Goal: Use online tool/utility: Use online tool/utility

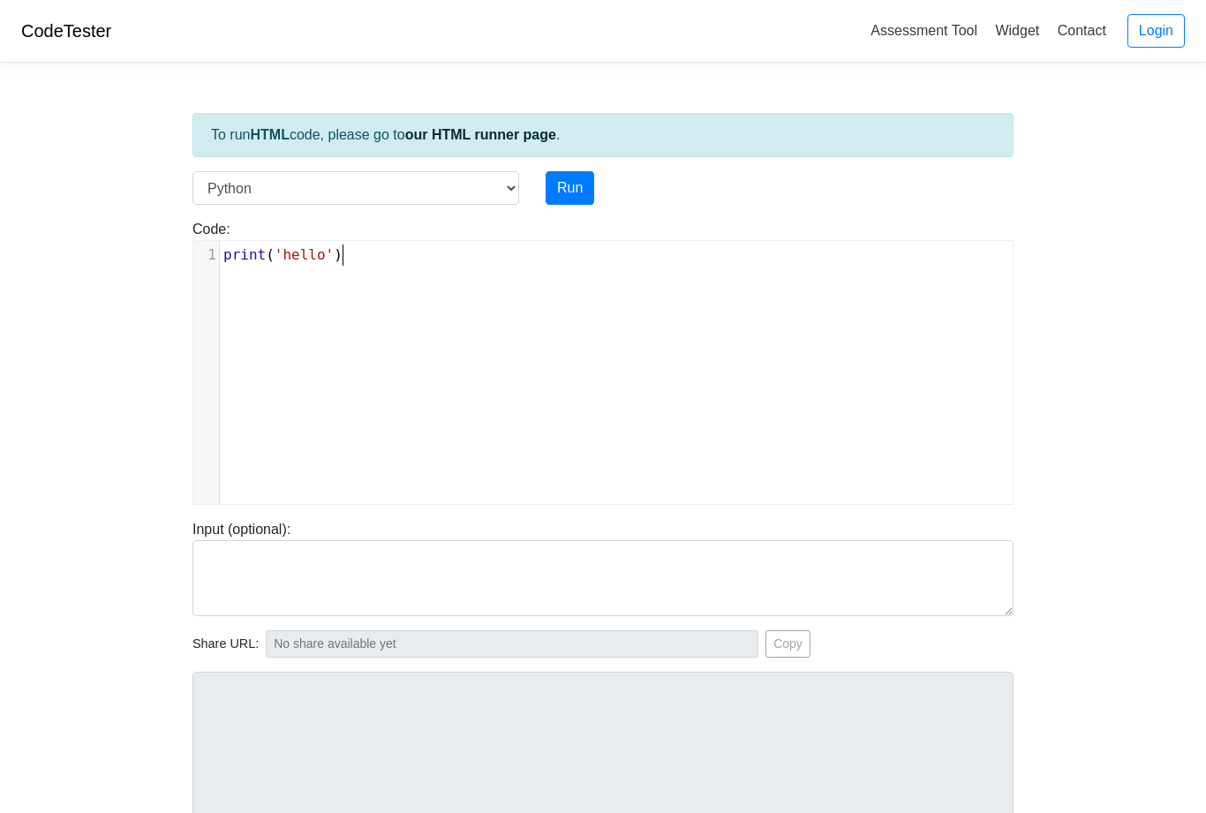
scroll to position [2, 0]
click at [355, 260] on pre "print ( 'hello' )" at bounding box center [616, 255] width 793 height 21
type textarea "')"
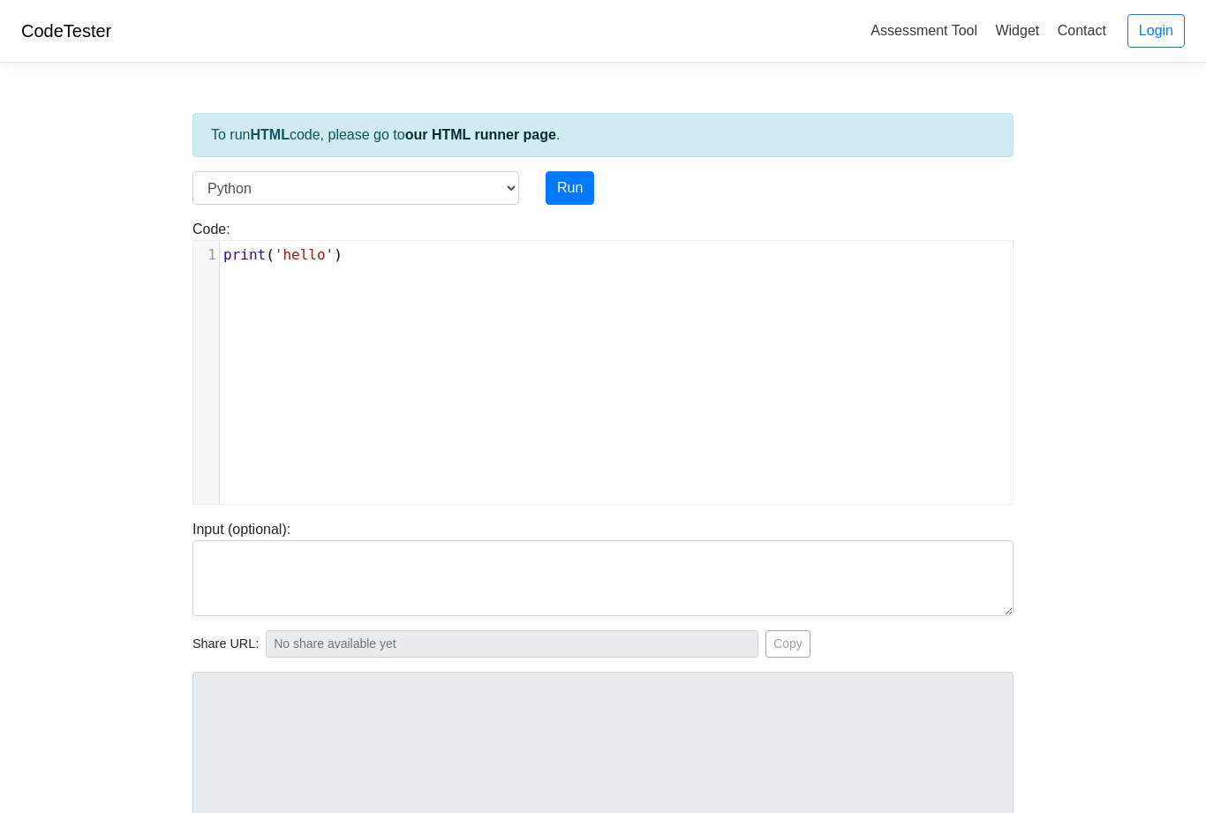
click at [357, 255] on pre "print ( 'hello' )" at bounding box center [616, 255] width 793 height 21
type textarea "')"
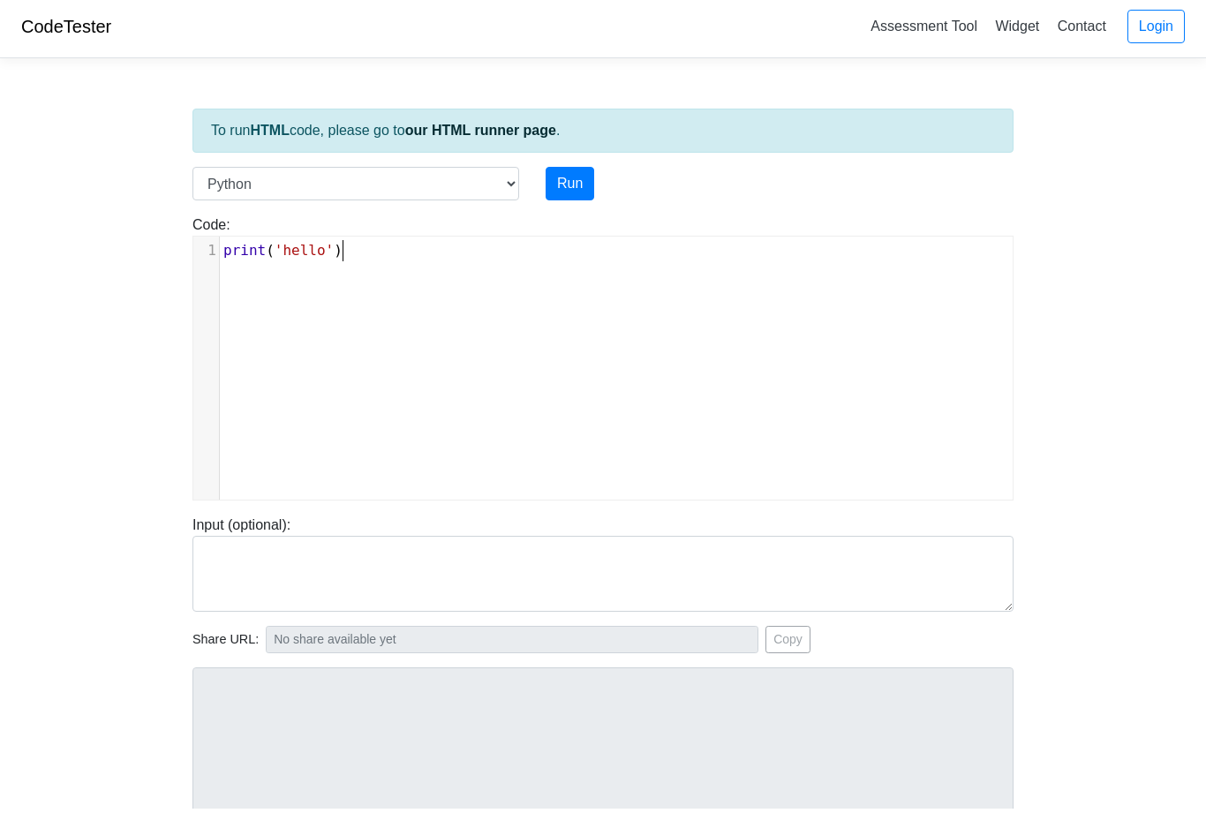
scroll to position [4, 0]
click at [137, 327] on body "CodeTester Assessment Tool Widget Contact Login To run HTML code, please go to …" at bounding box center [603, 467] width 1206 height 942
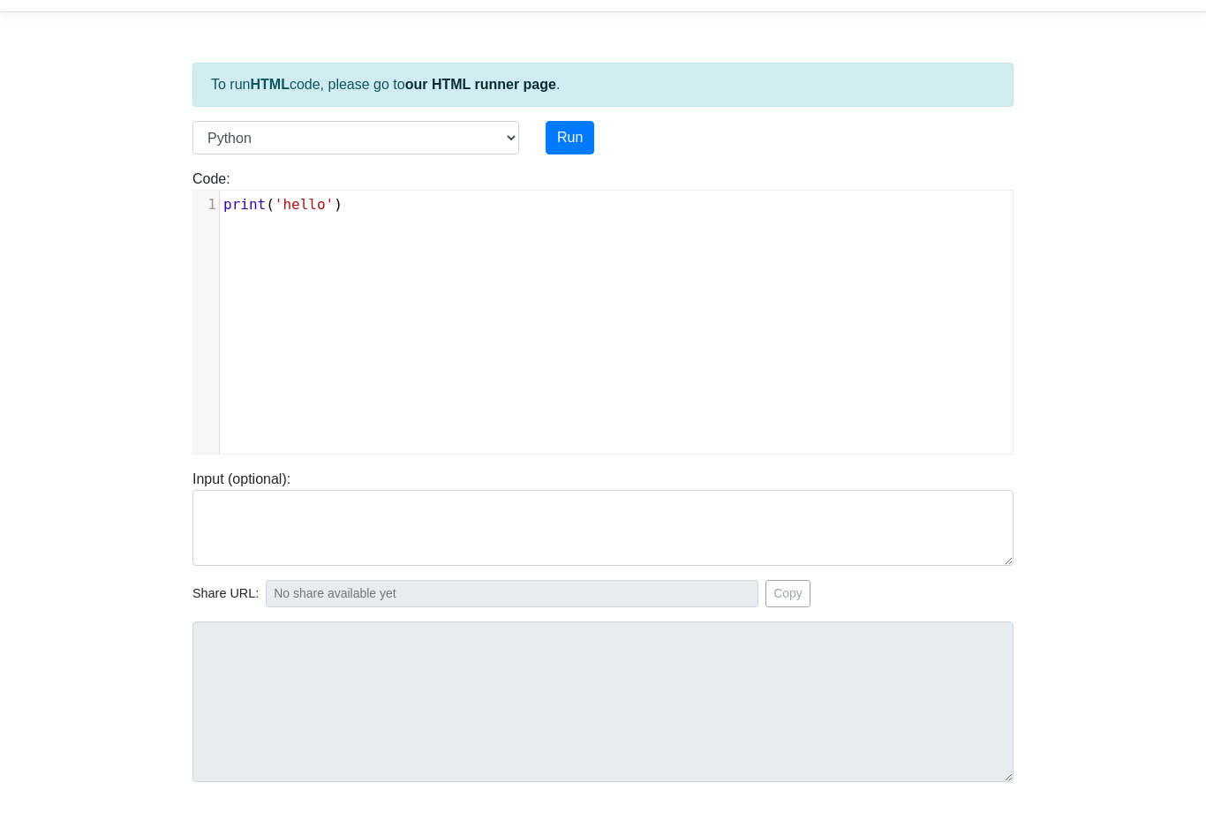
scroll to position [52, 0]
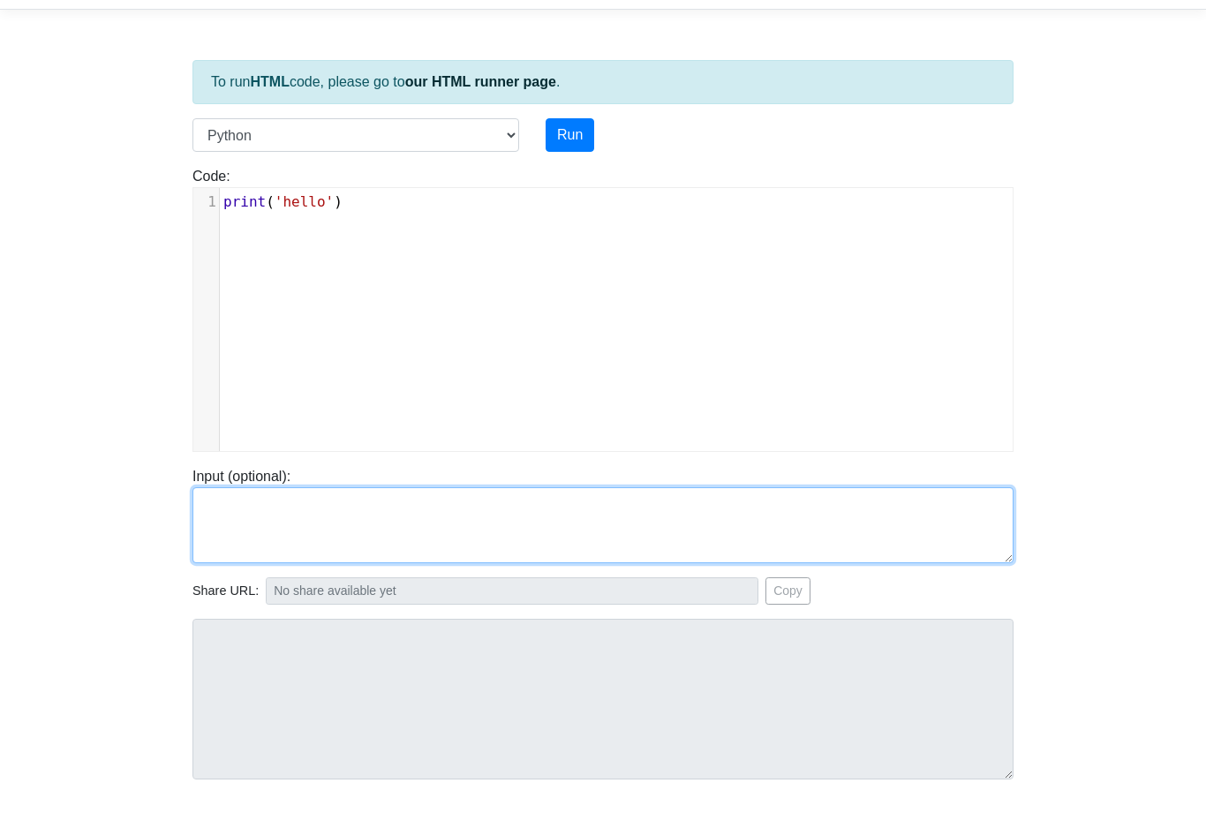
click at [242, 510] on textarea at bounding box center [603, 526] width 821 height 76
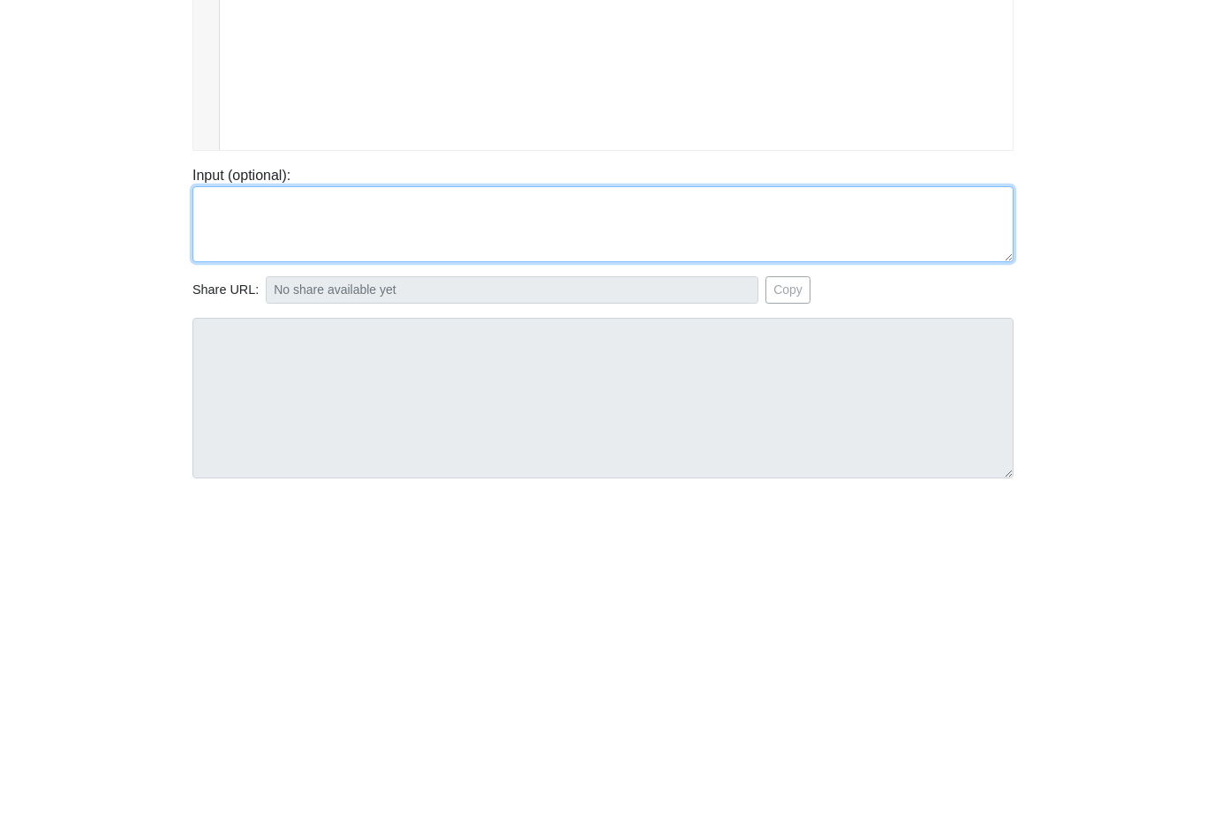
click at [217, 488] on textarea at bounding box center [603, 526] width 821 height 76
paste textarea "<!DOCTYPE html> <html lang="en"> <head> <meta charset="utf-8" /> <meta name="vi…"
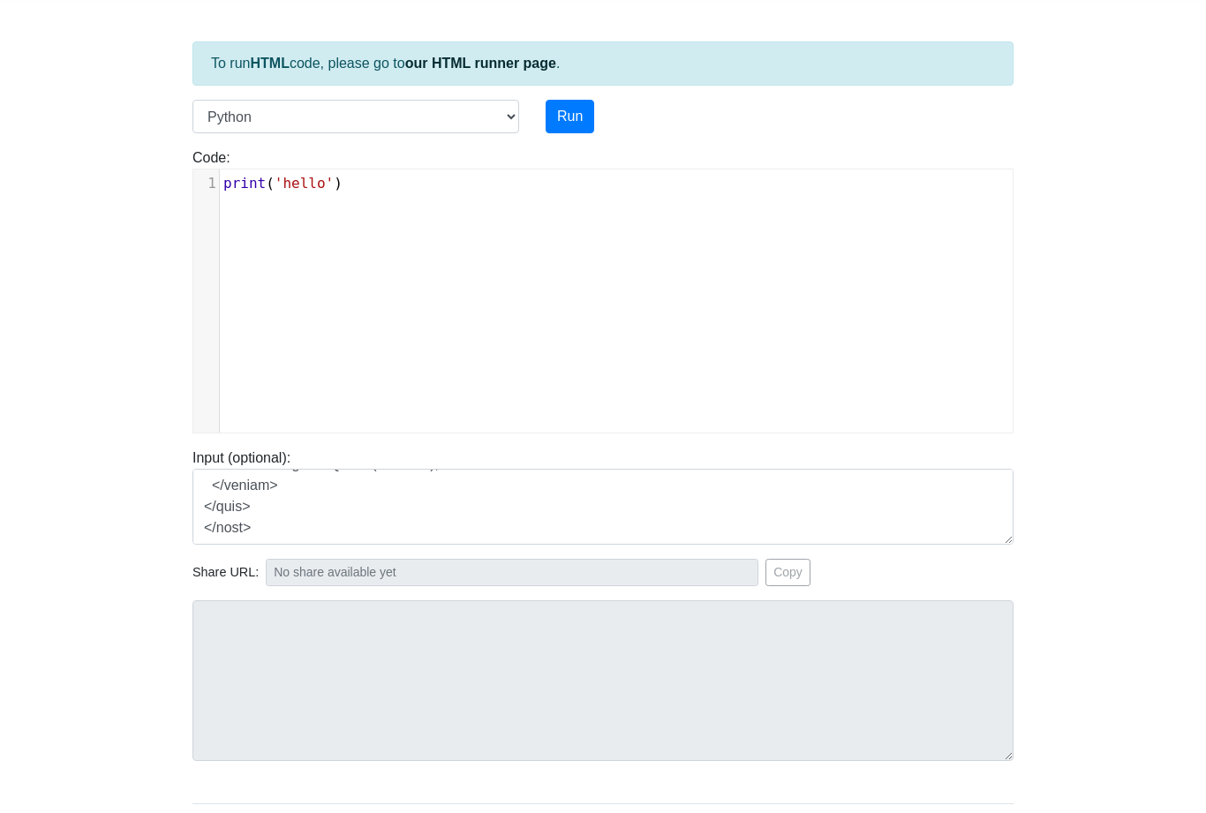
scroll to position [64, 0]
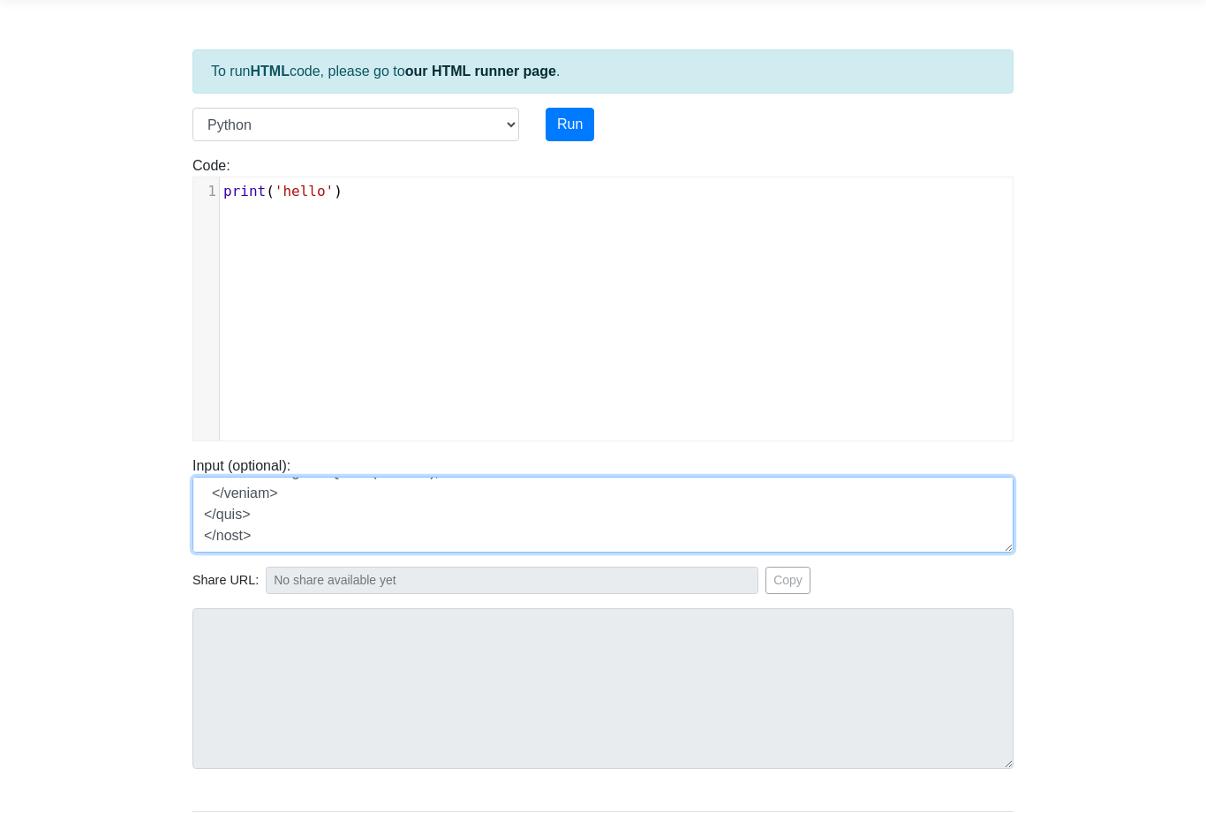
click at [273, 534] on textarea at bounding box center [603, 515] width 821 height 76
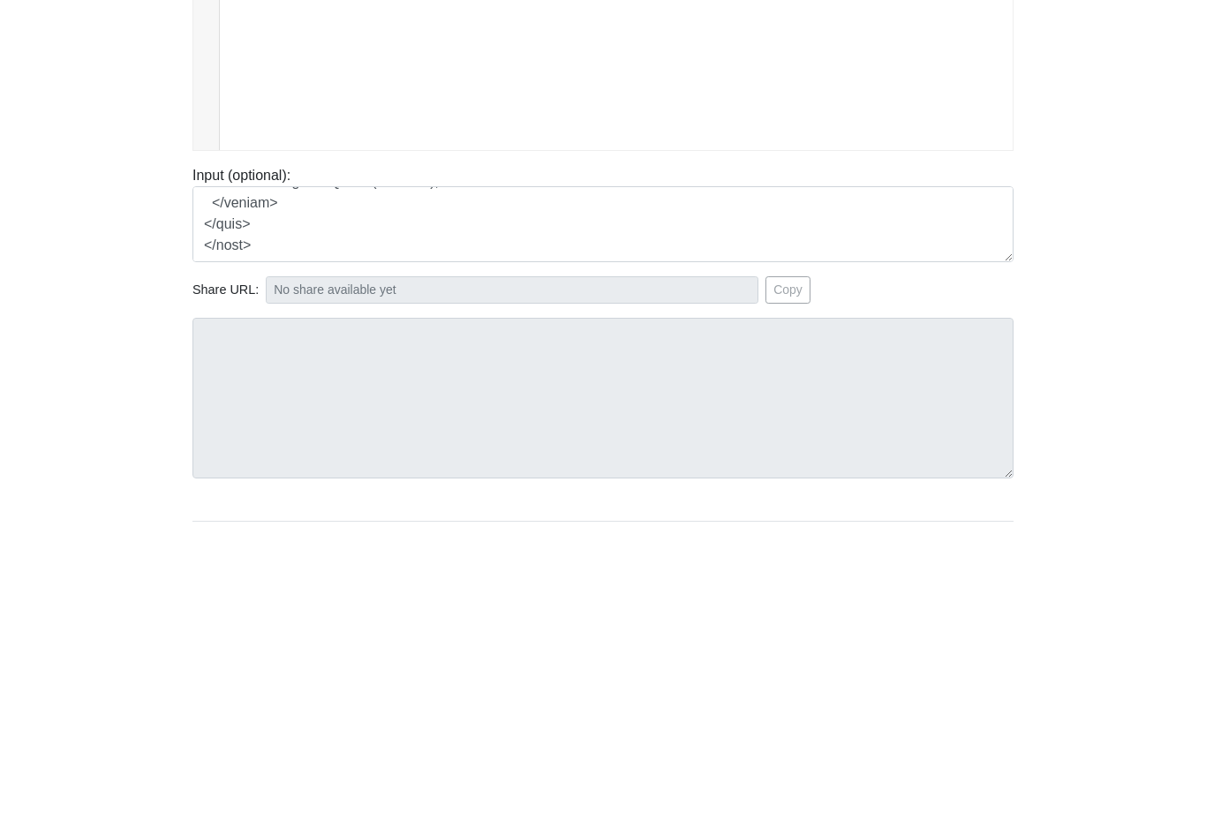
scroll to position [115, 0]
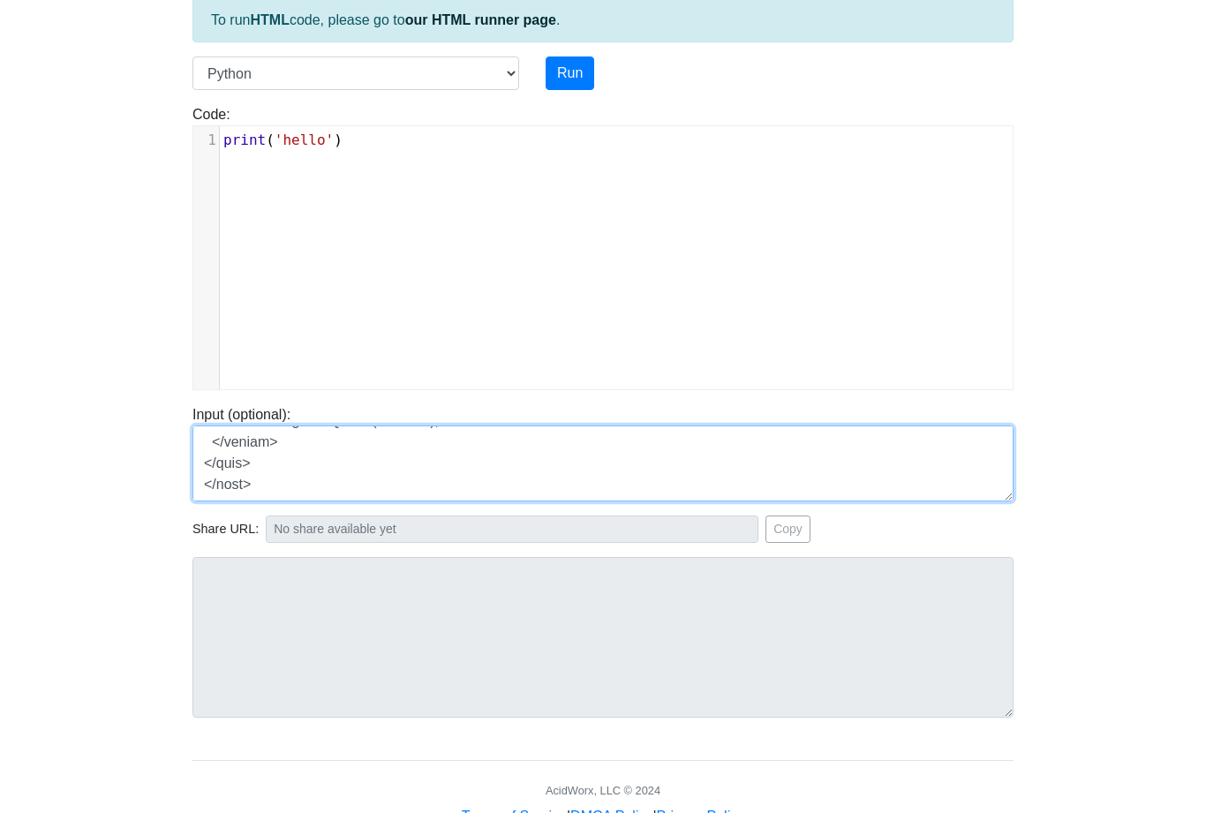
type textarea "<!DOCTYPE html> <html lang="en"> <head> <meta charset="utf-8" /> <meta name="vi…"
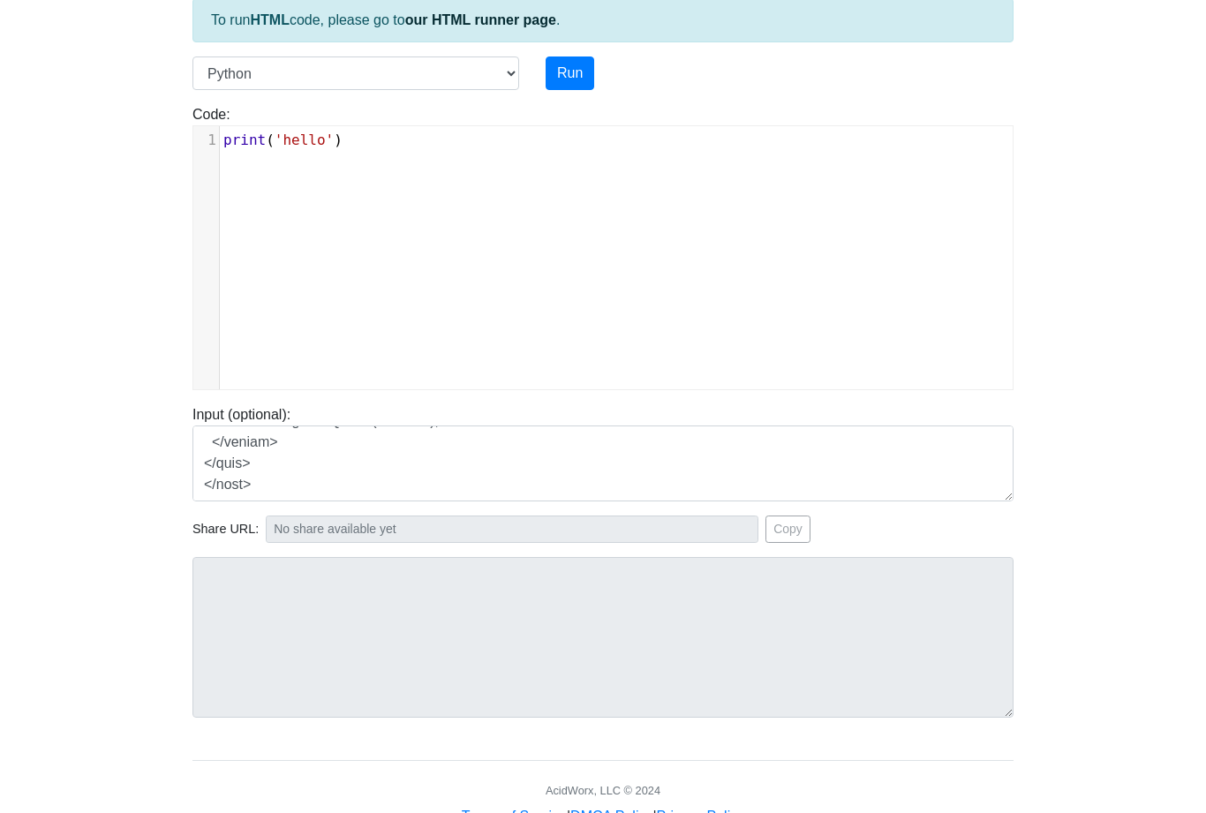
click at [571, 63] on button "Run" at bounding box center [570, 74] width 49 height 34
type input "[URL][DOMAIN_NAME]"
type textarea "Stdout: hello"
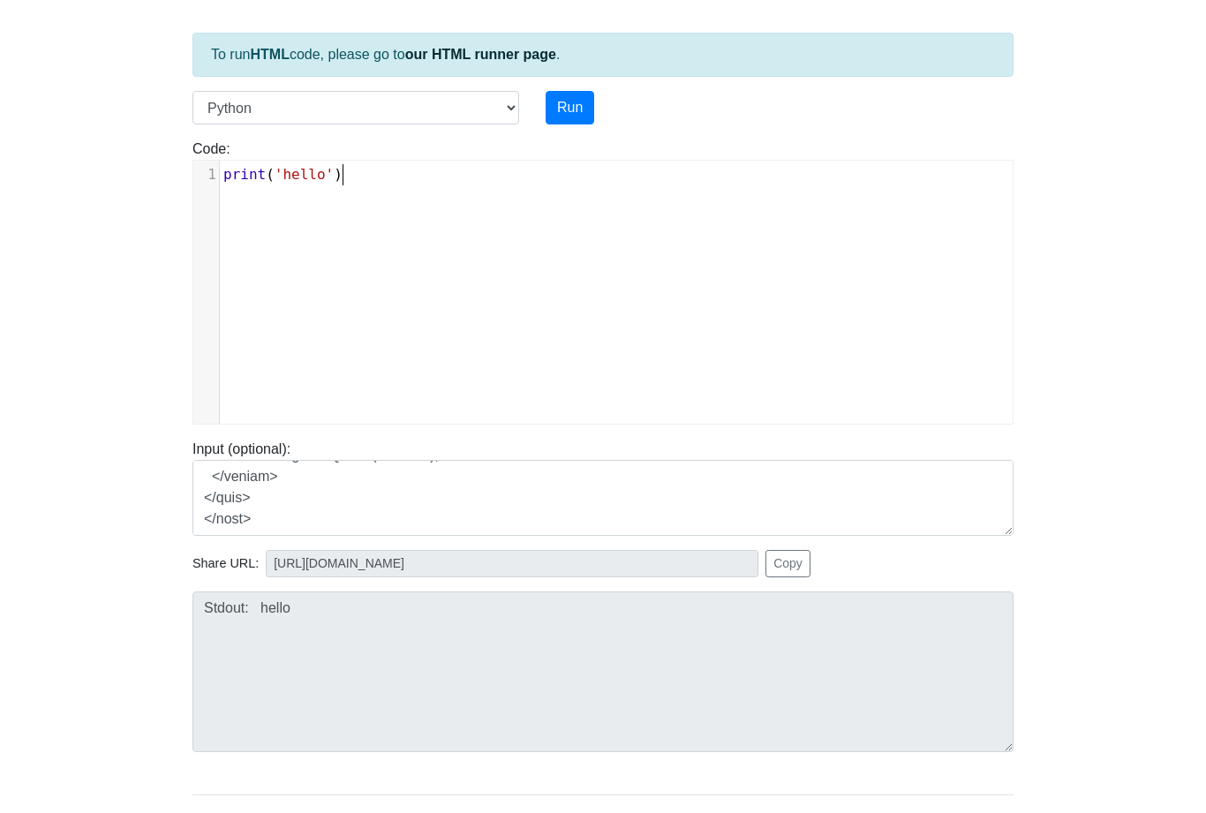
scroll to position [10, 0]
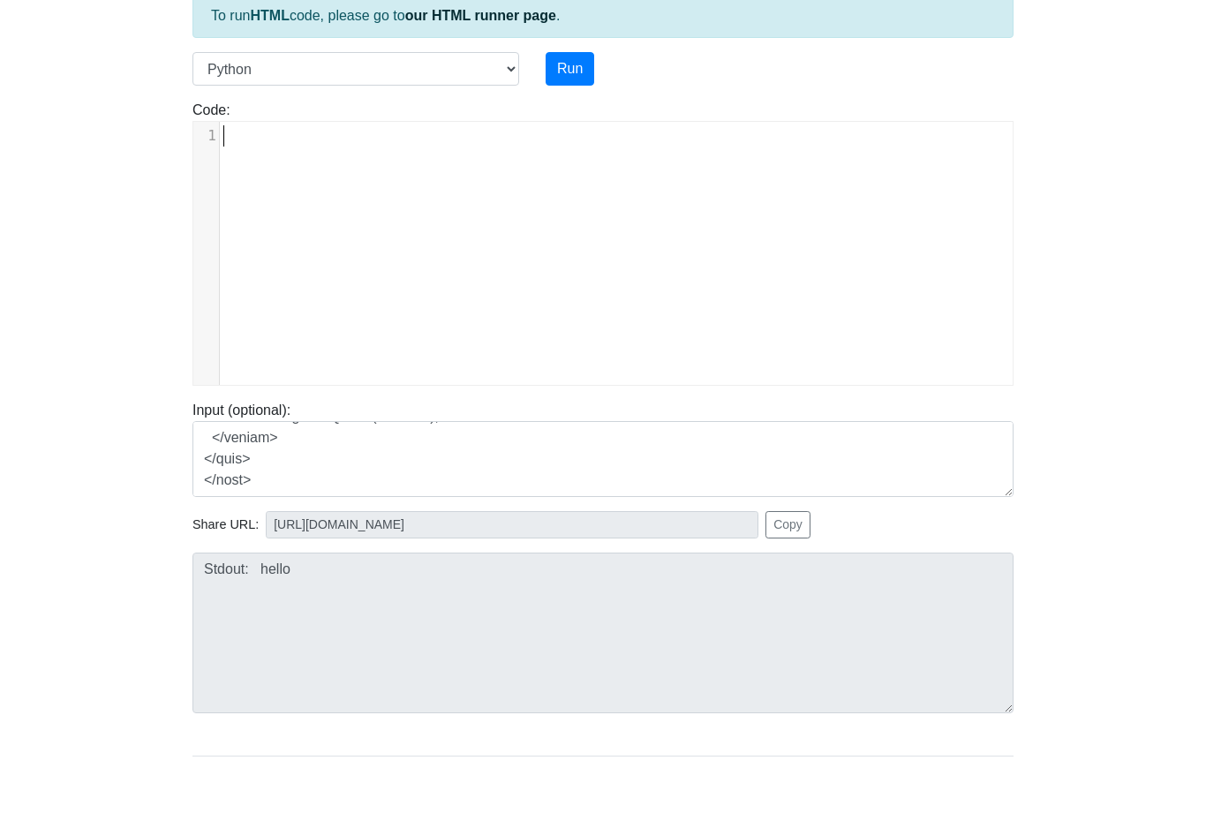
click at [231, 164] on pre "​" at bounding box center [616, 174] width 793 height 21
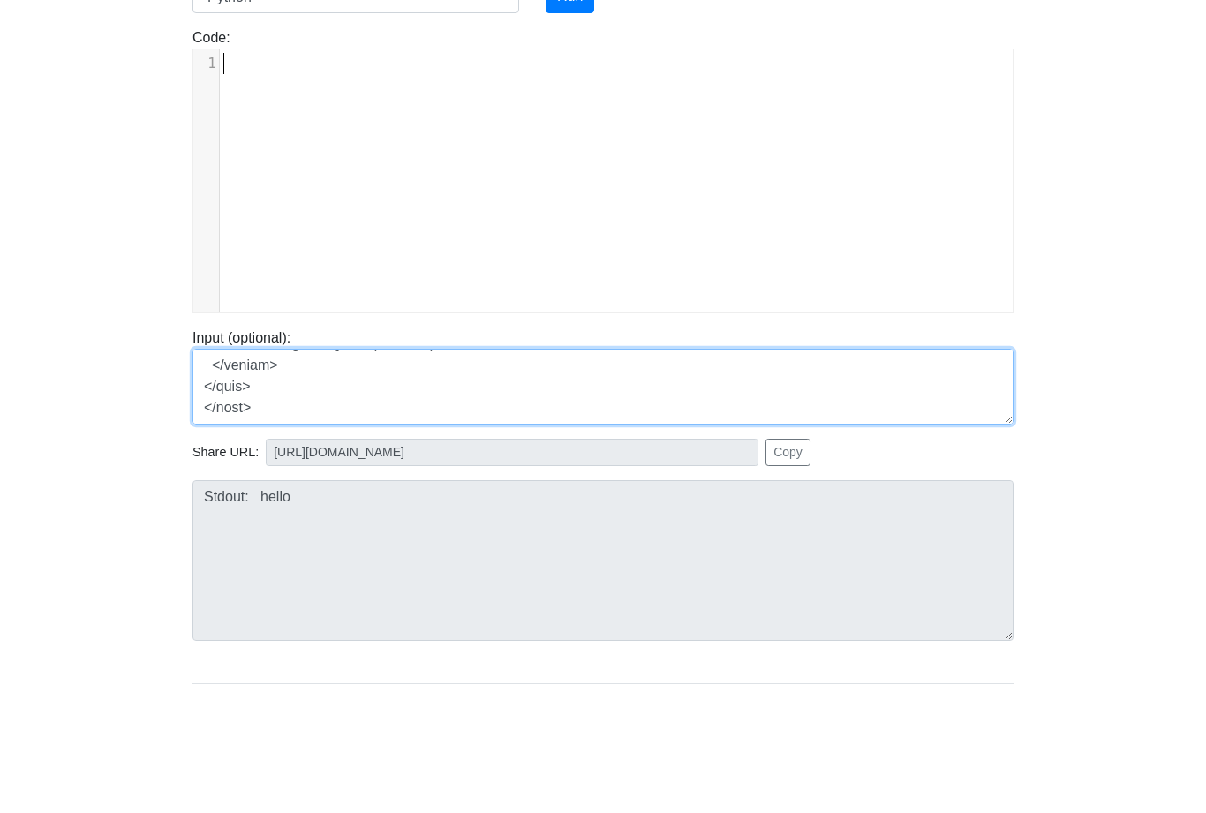
click at [271, 460] on textarea at bounding box center [603, 498] width 821 height 76
click at [265, 460] on textarea at bounding box center [603, 498] width 821 height 76
click at [268, 460] on textarea at bounding box center [603, 498] width 821 height 76
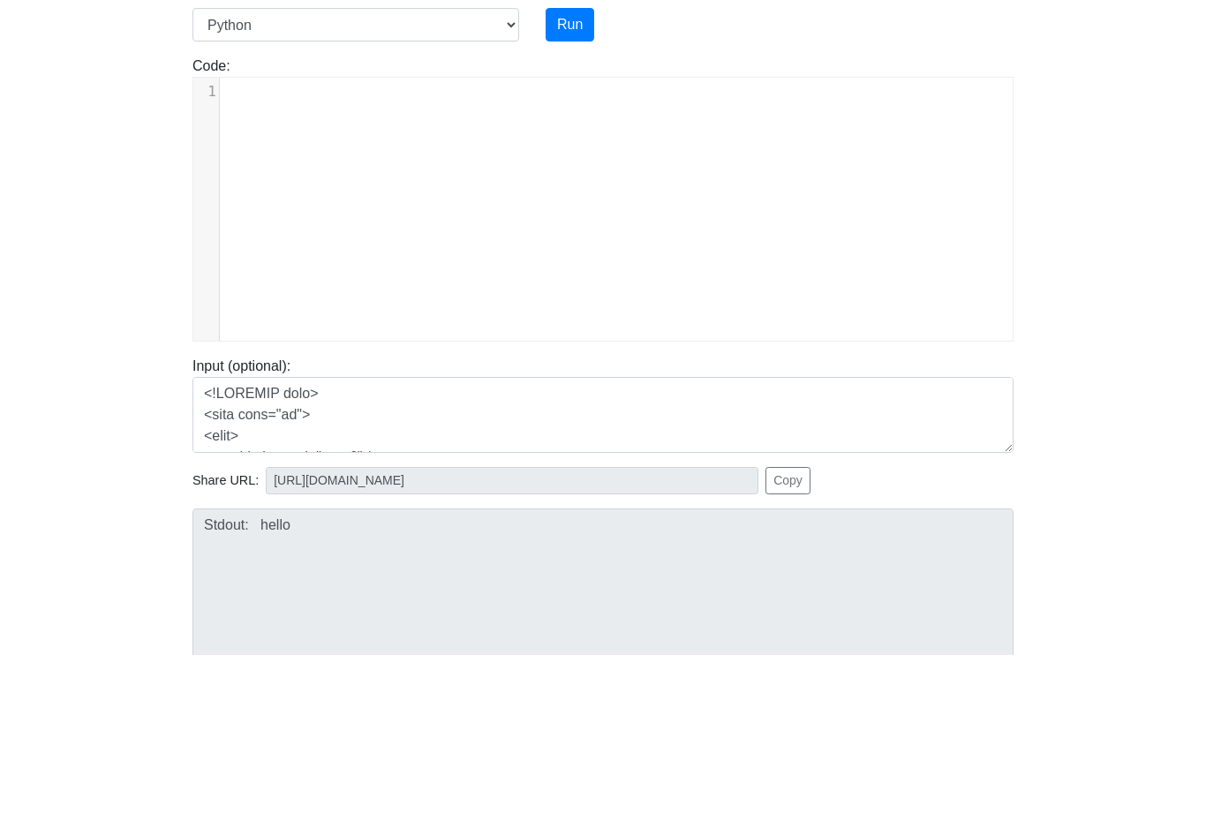
scroll to position [0, 0]
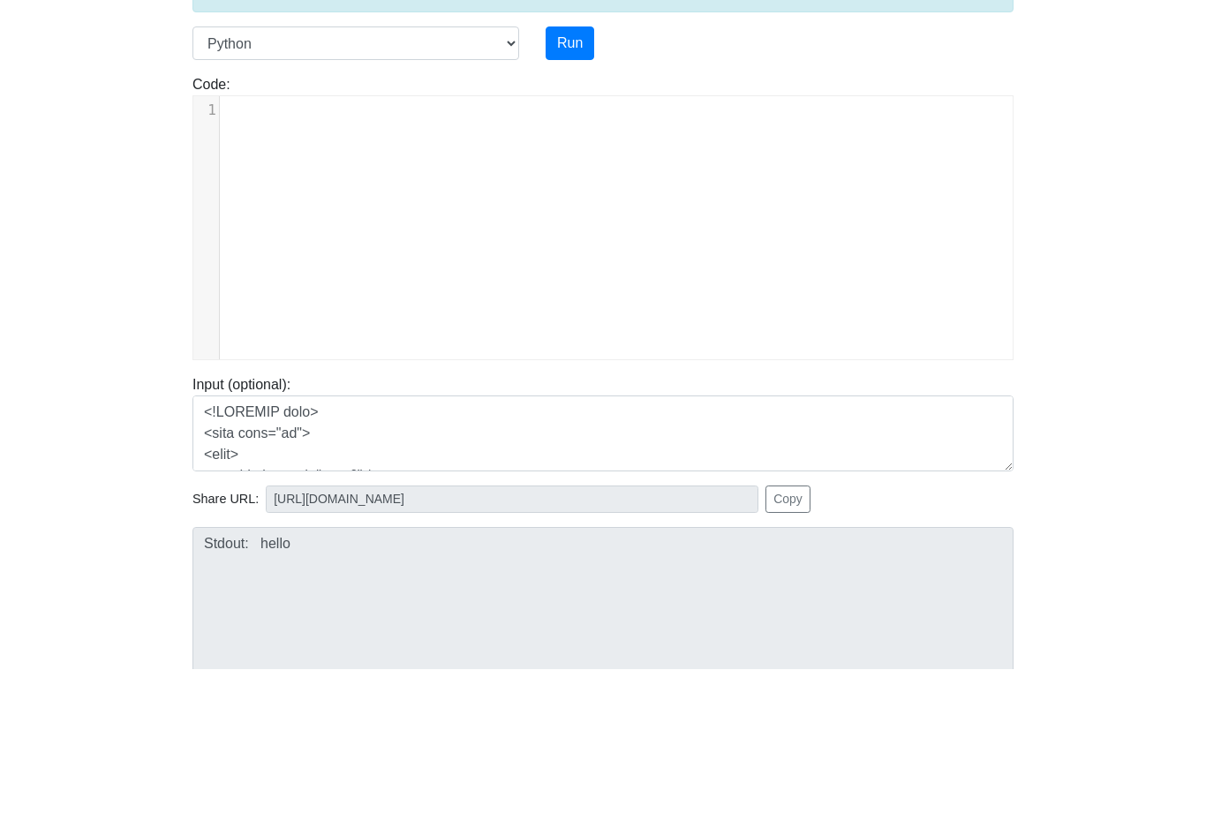
click at [1092, 238] on body "CodeTester Assessment Tool Widget Contact Login To run HTML code, please go to …" at bounding box center [603, 471] width 1206 height 942
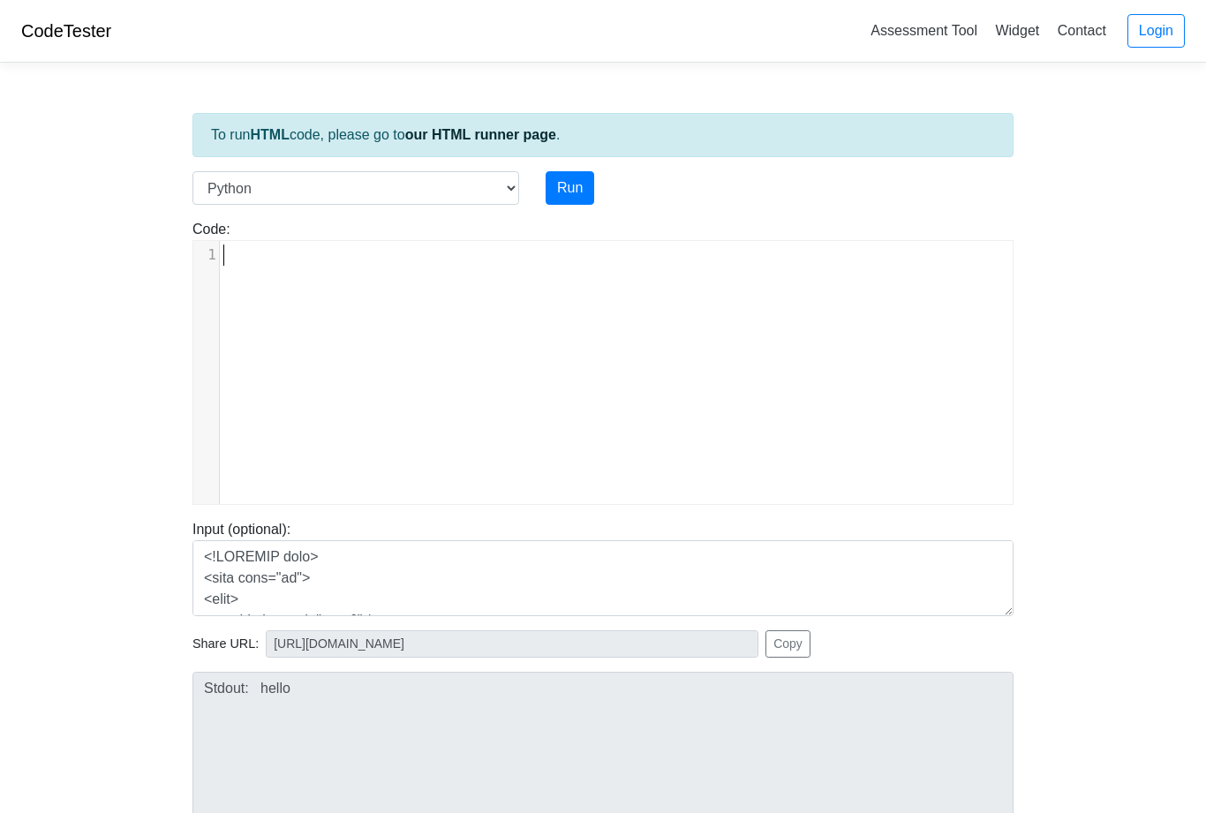
click at [259, 263] on pre "​" at bounding box center [616, 255] width 793 height 21
click at [280, 195] on select "C C++ Go Java Javascript Python Ruby" at bounding box center [356, 188] width 327 height 34
select select "cpp"
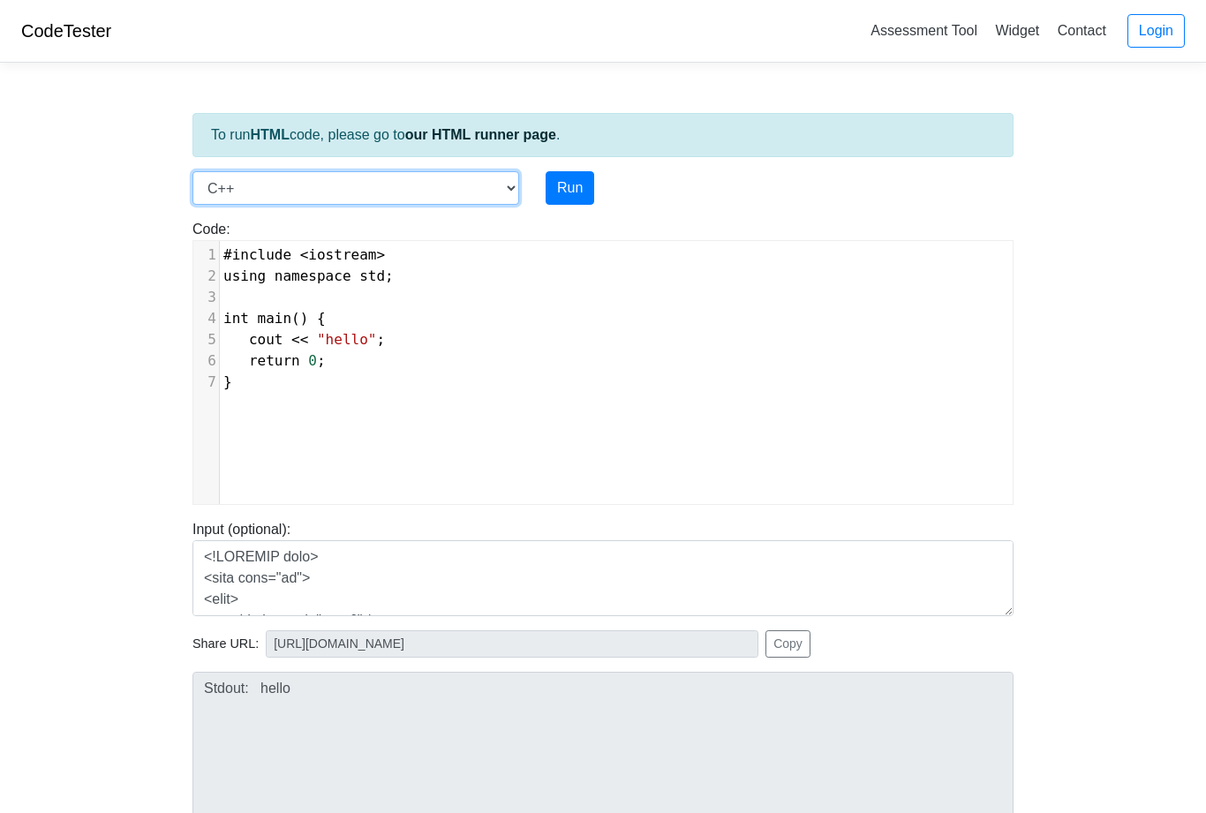
click at [284, 199] on select "C C++ Go Java Javascript Python Ruby" at bounding box center [356, 188] width 327 height 34
type textarea "cout <<"
